Goal: Information Seeking & Learning: Learn about a topic

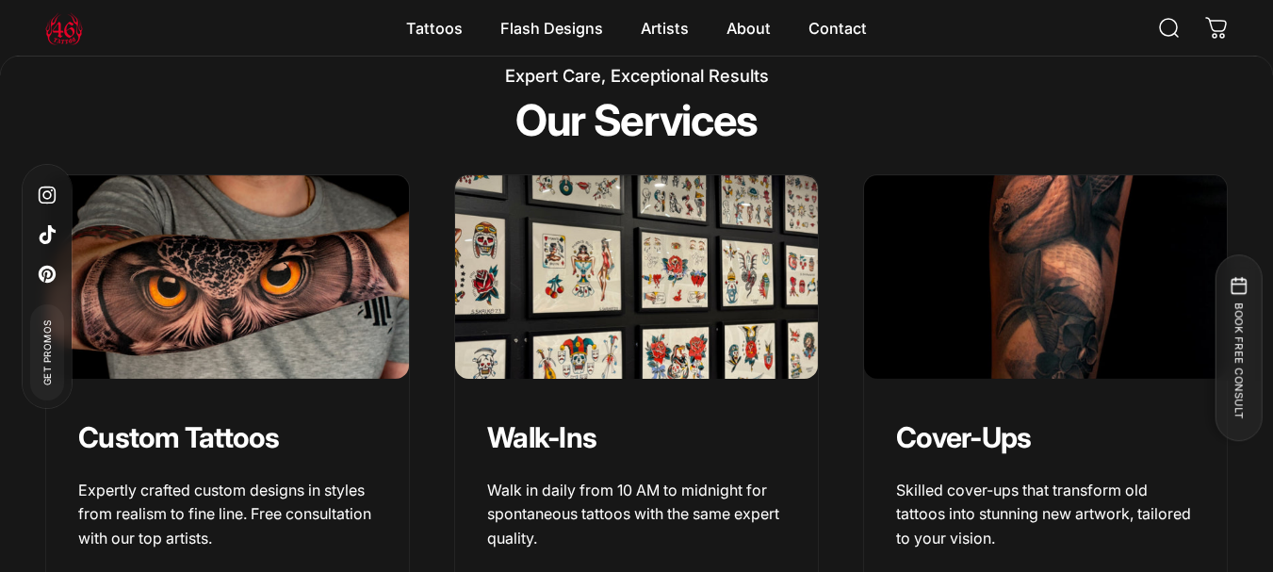
scroll to position [1921, 0]
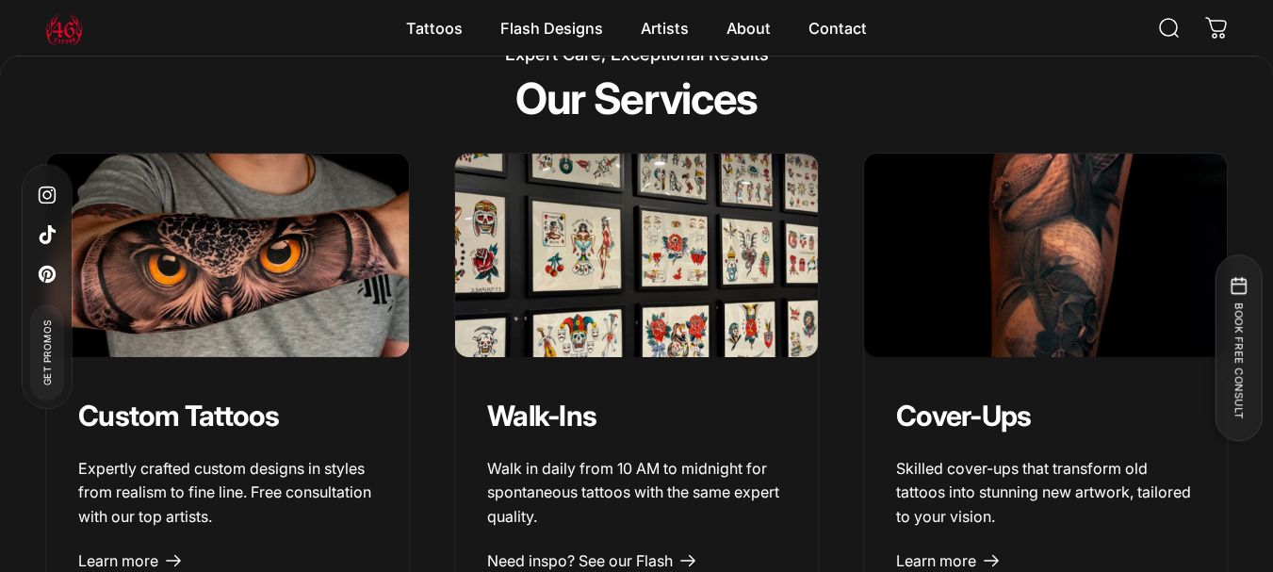
drag, startPoint x: 1284, startPoint y: 35, endPoint x: 1282, endPoint y: 132, distance: 97.0
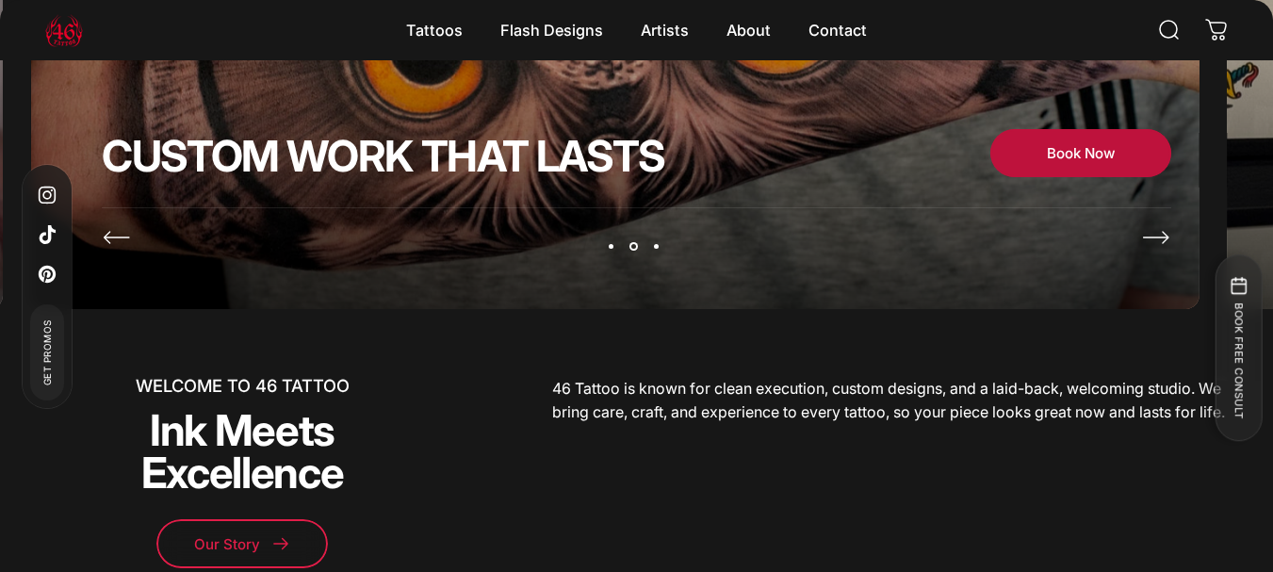
scroll to position [0, 0]
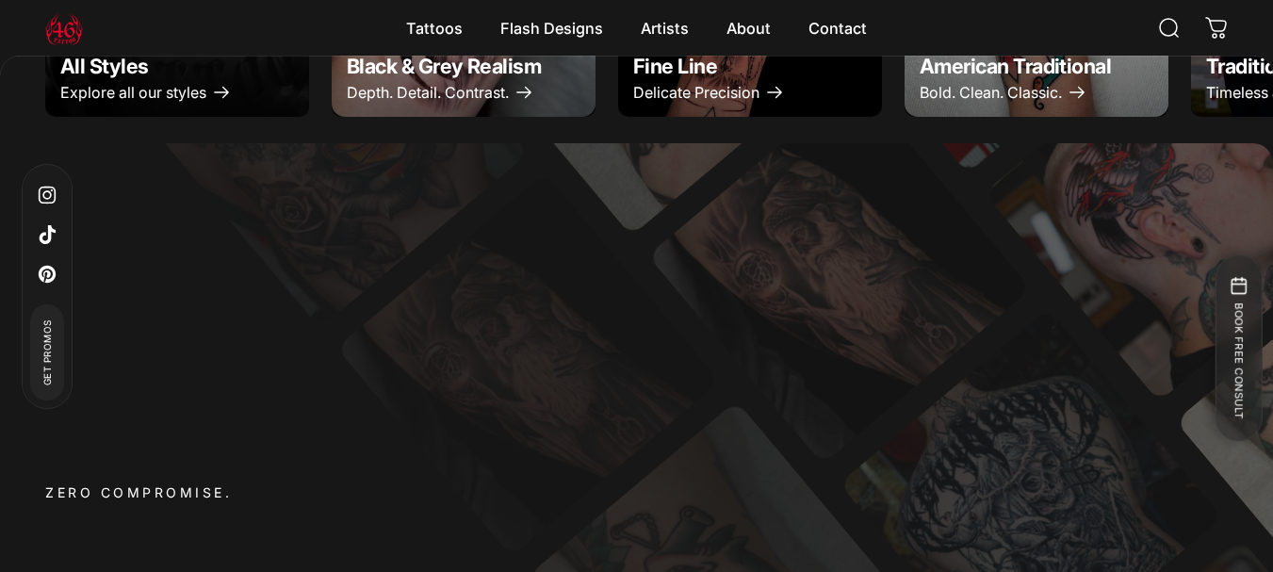
scroll to position [810, 0]
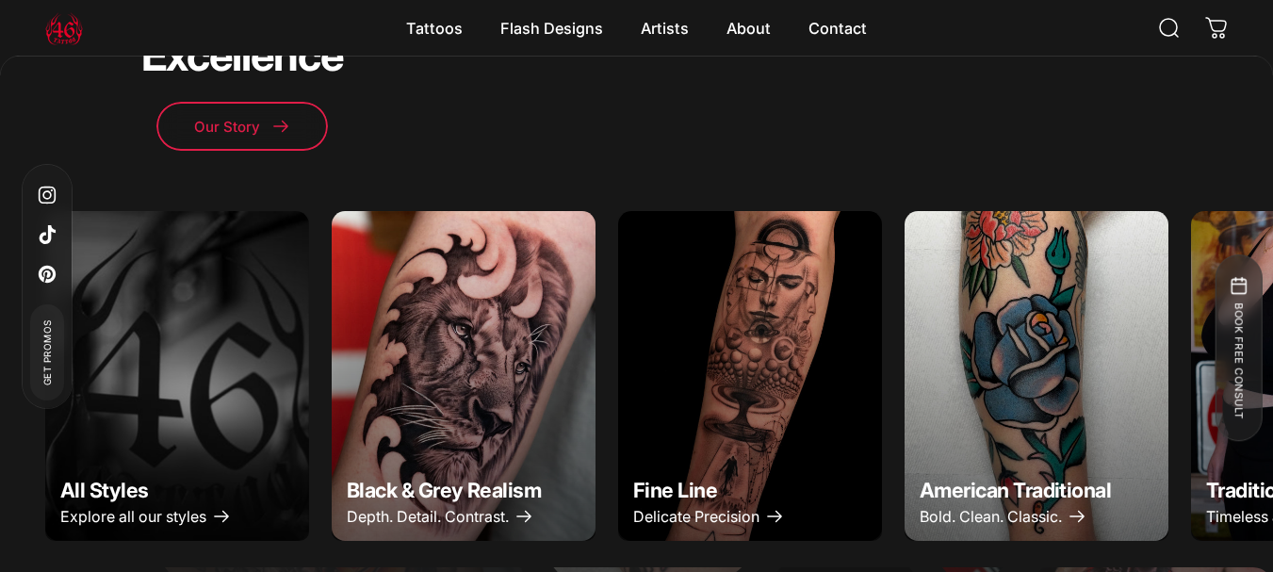
drag, startPoint x: 1274, startPoint y: 32, endPoint x: 1283, endPoint y: 69, distance: 37.7
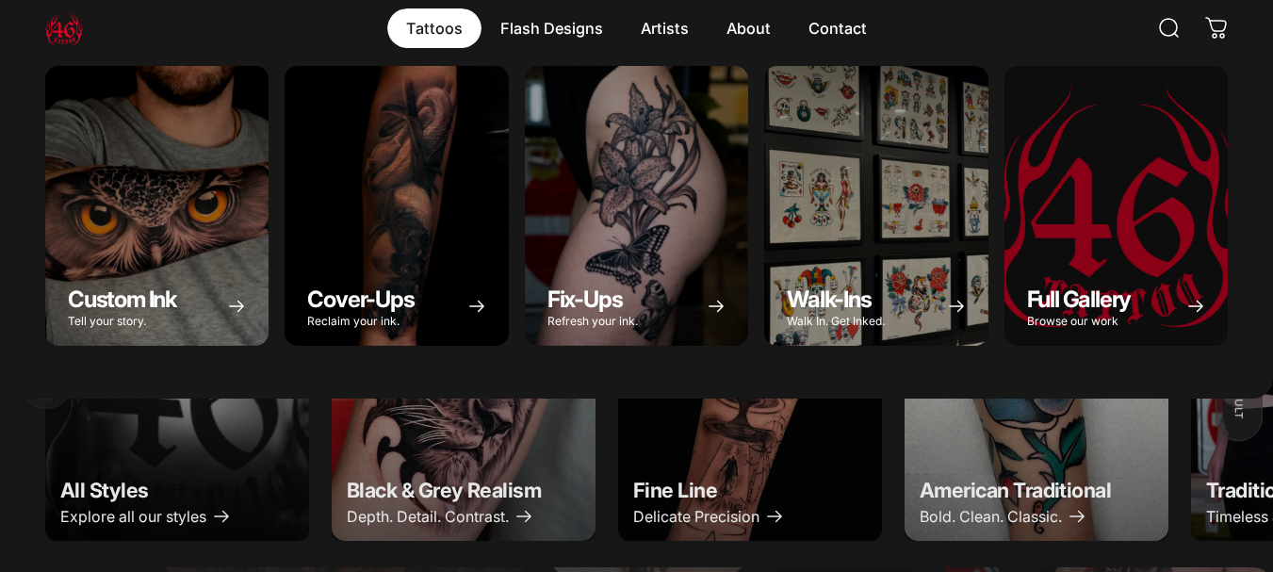
click at [438, 28] on magnet-element "Tattoos Tattoos" at bounding box center [434, 28] width 94 height 40
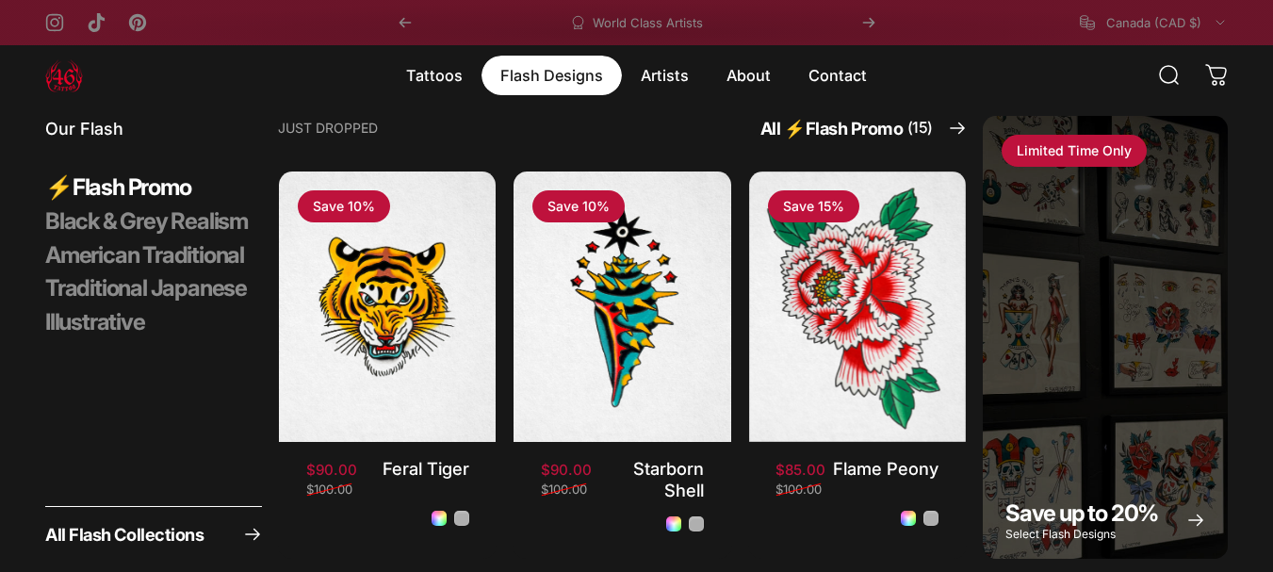
click at [531, 70] on magnet-element "Flash Designs Flash Designs" at bounding box center [551, 76] width 140 height 40
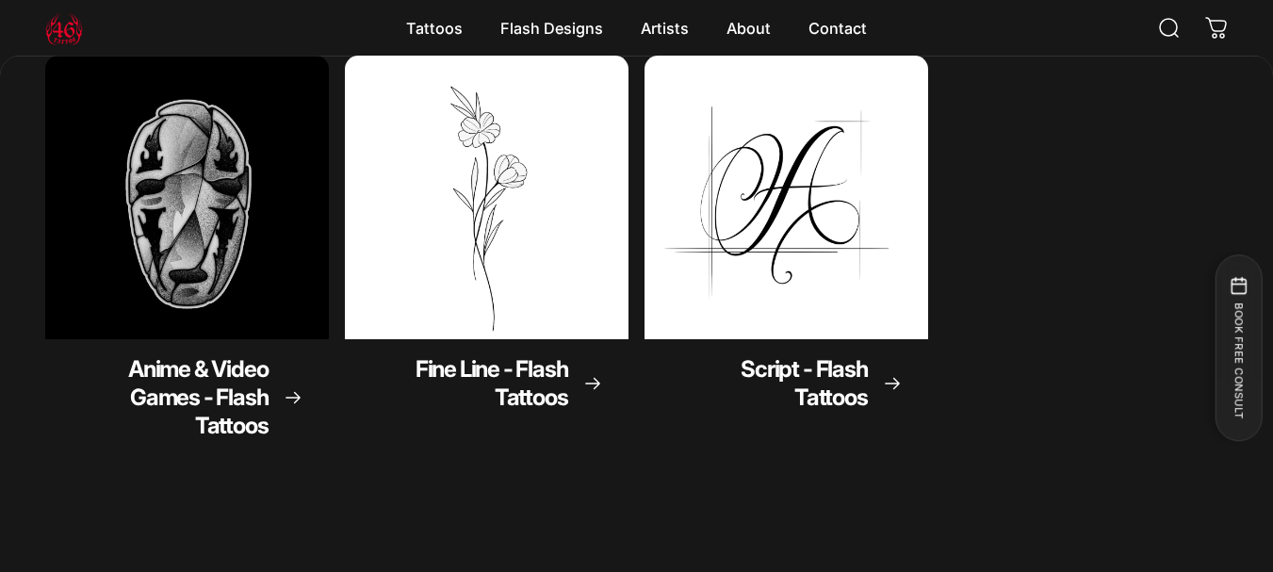
scroll to position [647, 0]
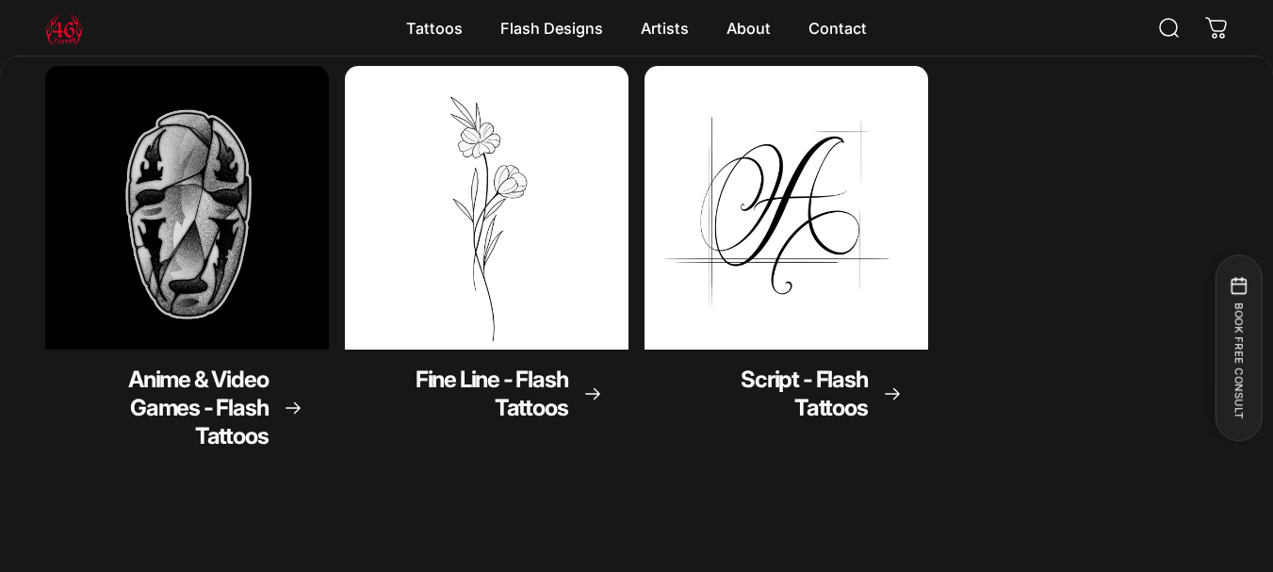
drag, startPoint x: 0, startPoint y: 0, endPoint x: 1284, endPoint y: 189, distance: 1297.8
click at [1272, 189] on html "Skip to content Instagram TikTok Pinterest World Class Artists Walk-Ins Welcome…" at bounding box center [636, 373] width 1273 height 2040
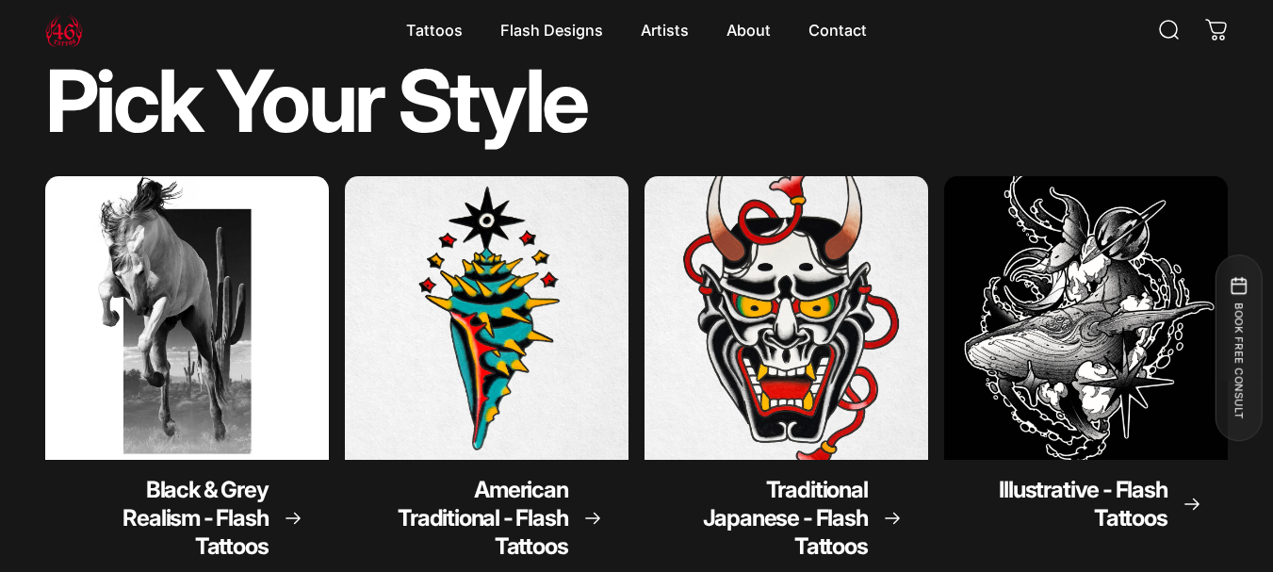
scroll to position [0, 0]
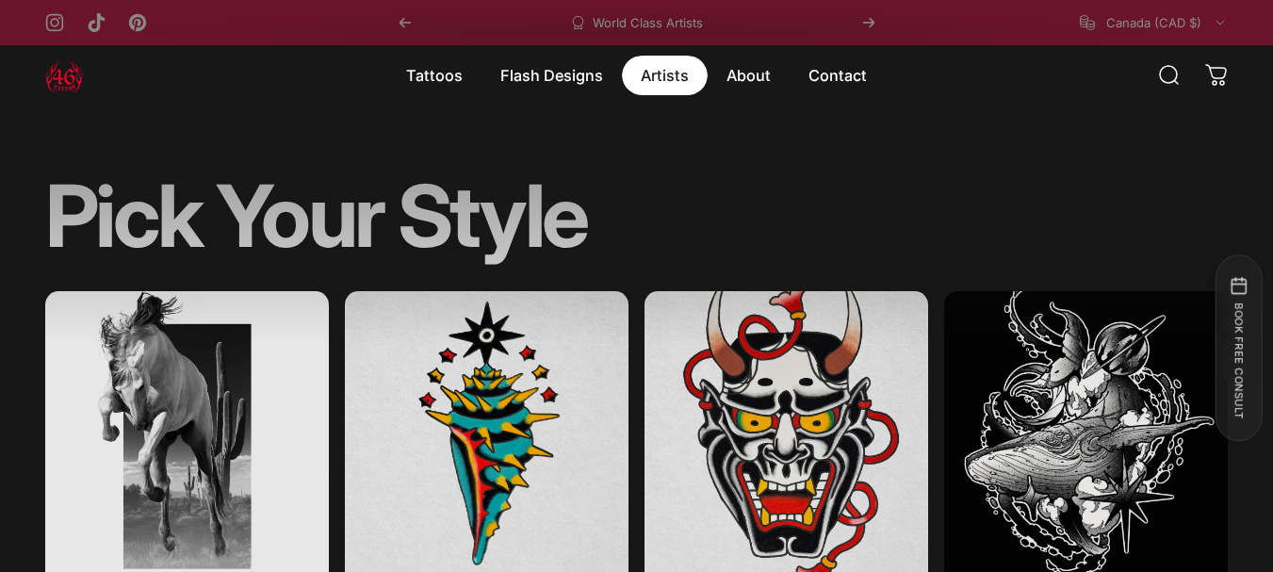
click at [684, 76] on magnet-element "Artists Artists" at bounding box center [665, 76] width 86 height 40
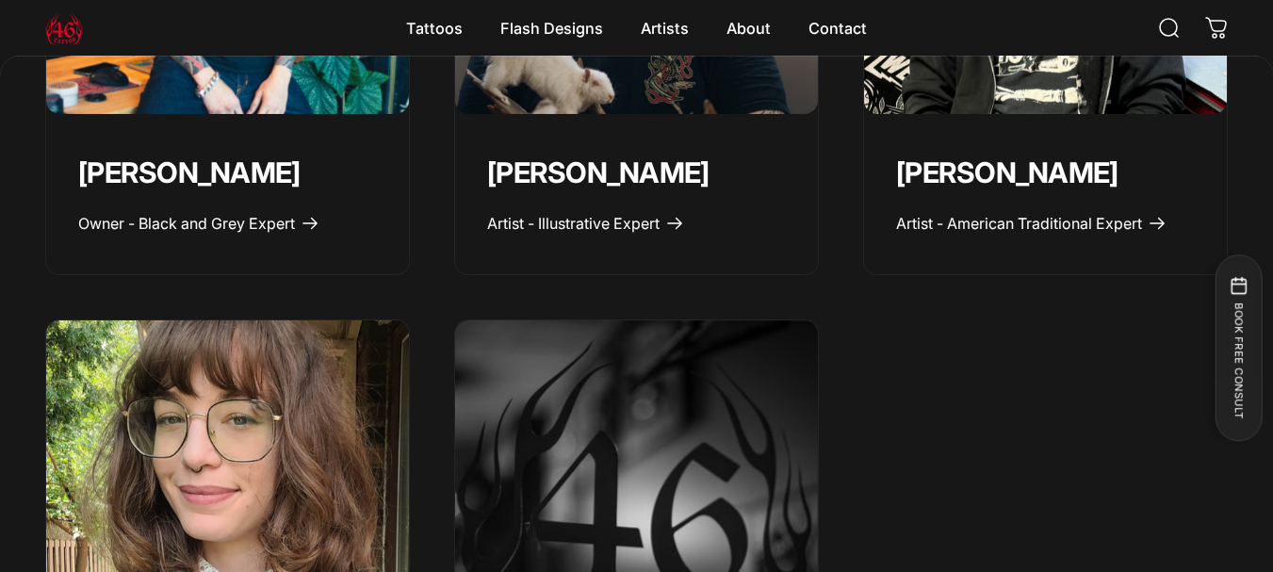
scroll to position [1147, 0]
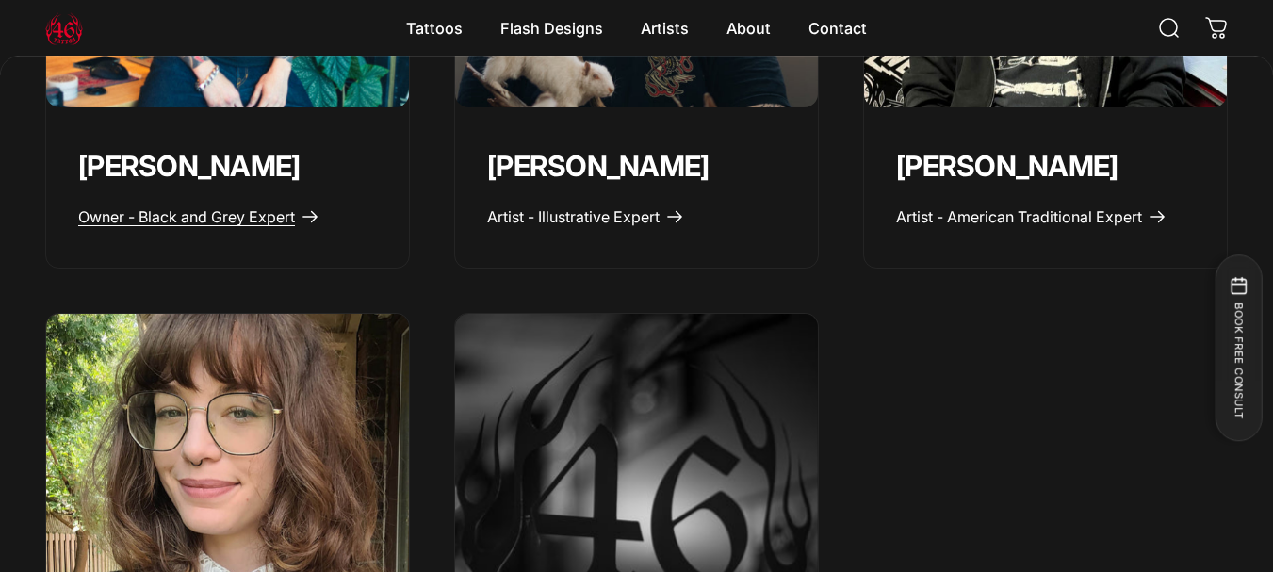
click at [166, 216] on span "Owner - Black and Grey Expert" at bounding box center [186, 216] width 217 height 19
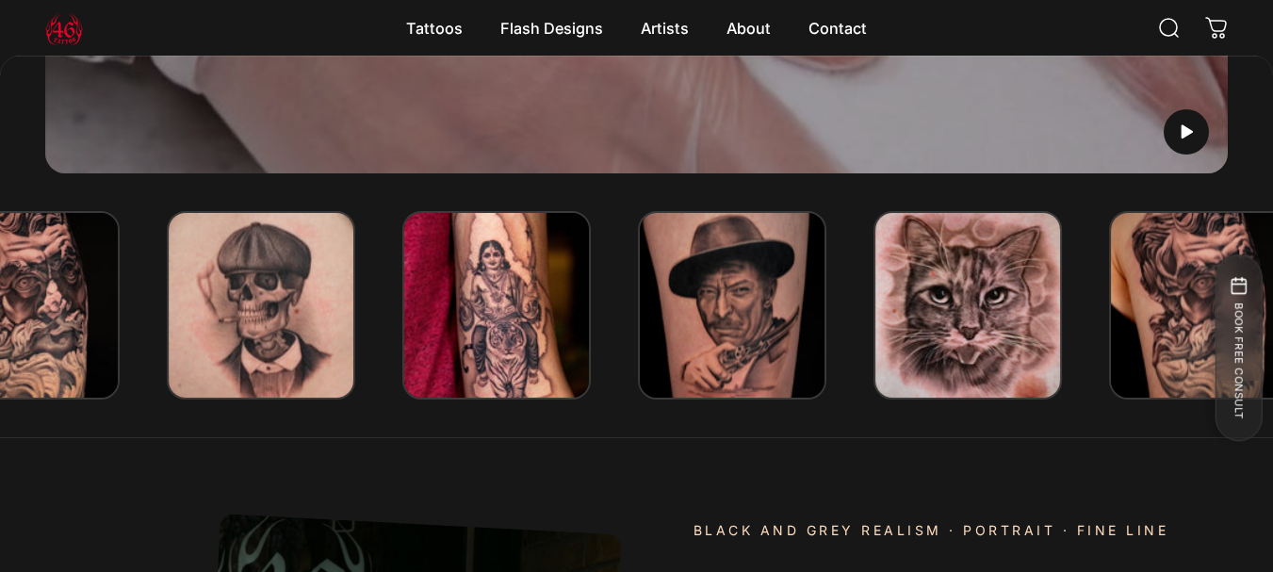
scroll to position [549, 0]
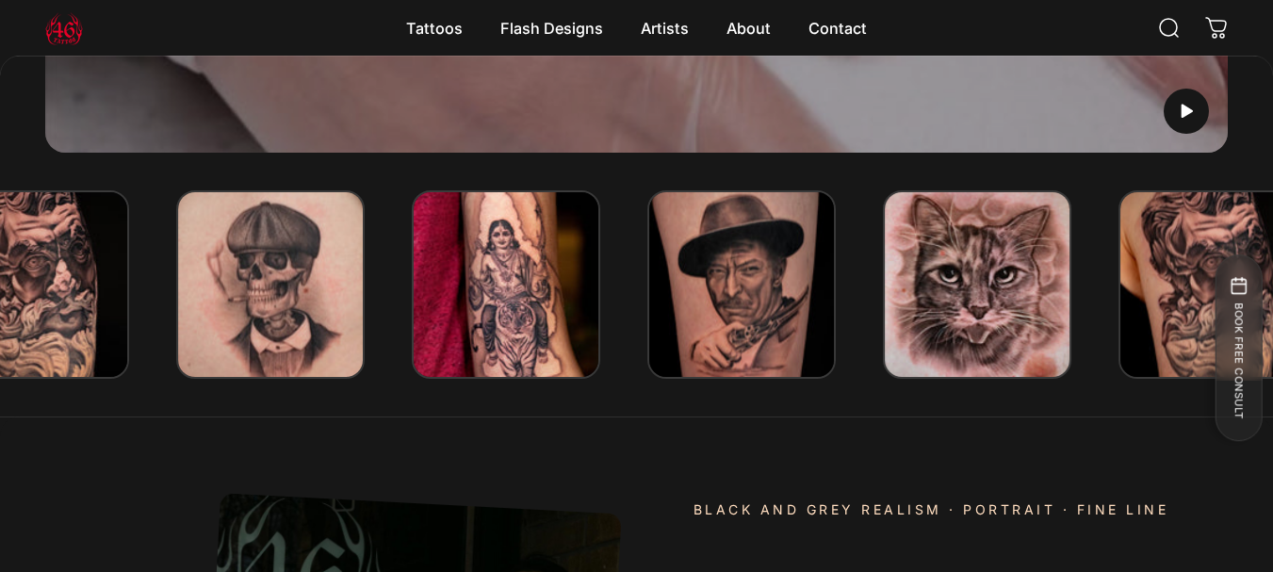
click at [102, 343] on img at bounding box center [35, 284] width 188 height 188
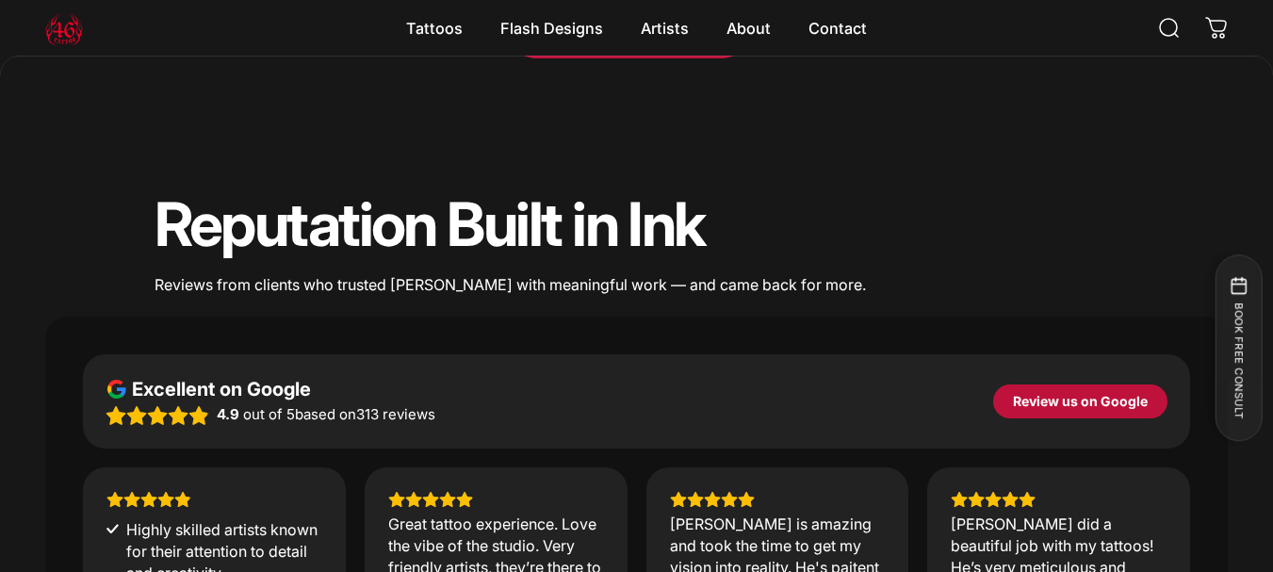
scroll to position [6420, 0]
